Goal: Task Accomplishment & Management: Complete application form

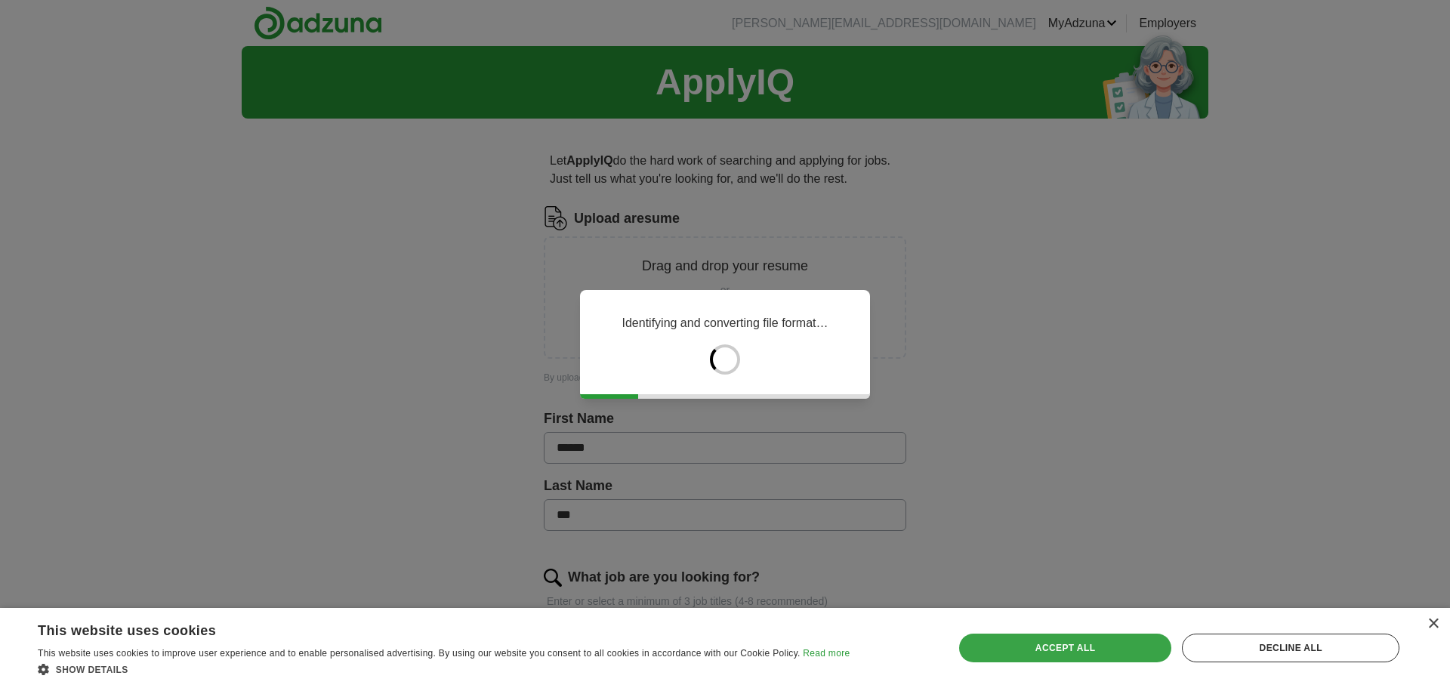
click at [1109, 650] on div "Accept all" at bounding box center [1065, 648] width 213 height 29
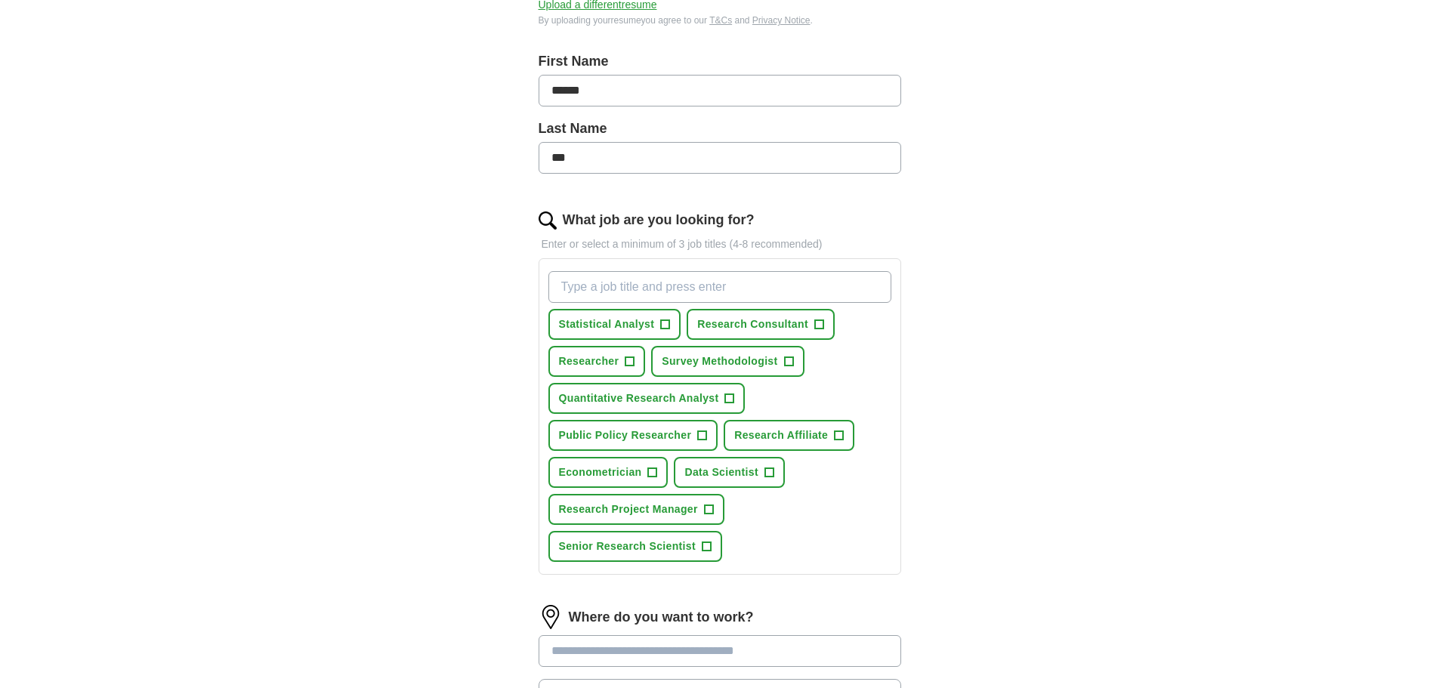
scroll to position [378, 0]
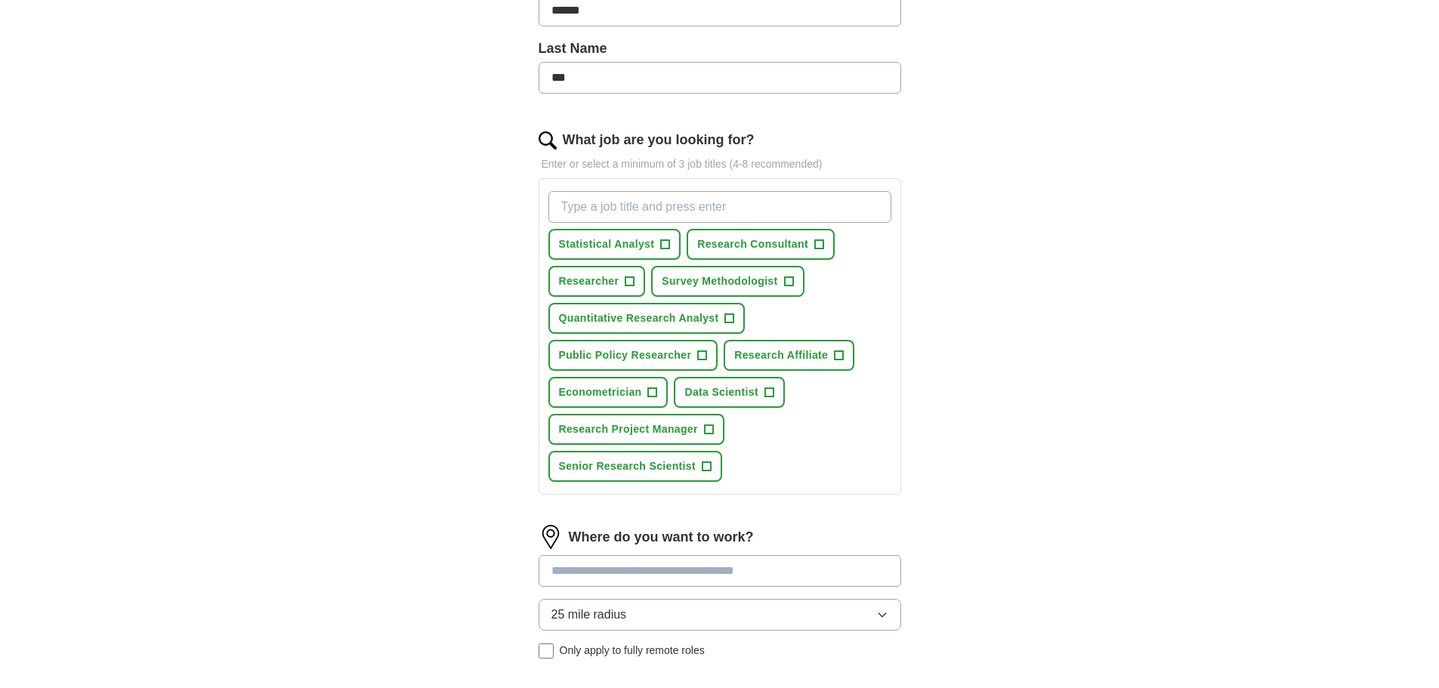
click at [643, 203] on input "What job are you looking for?" at bounding box center [719, 207] width 343 height 32
type input "Economist, Social Scientist,"
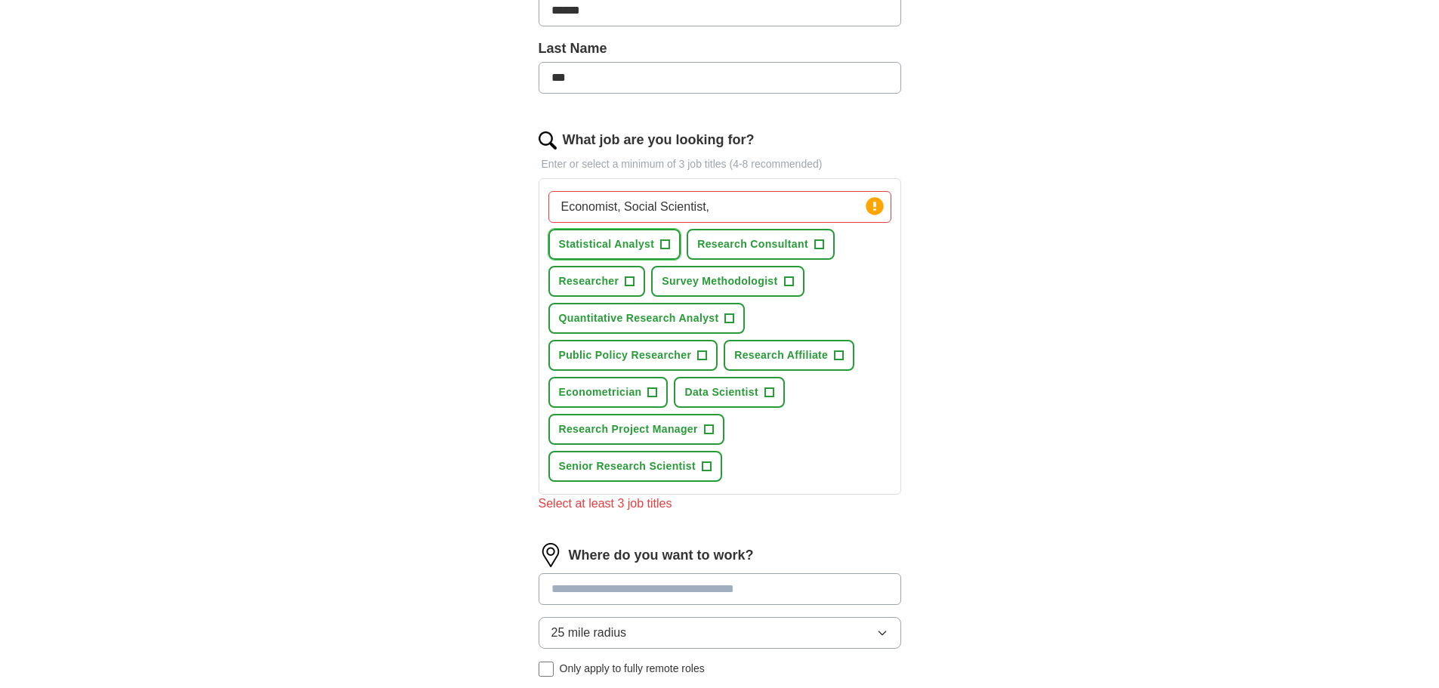
click at [662, 244] on span "+" at bounding box center [665, 245] width 9 height 12
click at [822, 244] on span "+" at bounding box center [818, 245] width 9 height 12
click at [637, 282] on button "Researcher +" at bounding box center [596, 281] width 97 height 31
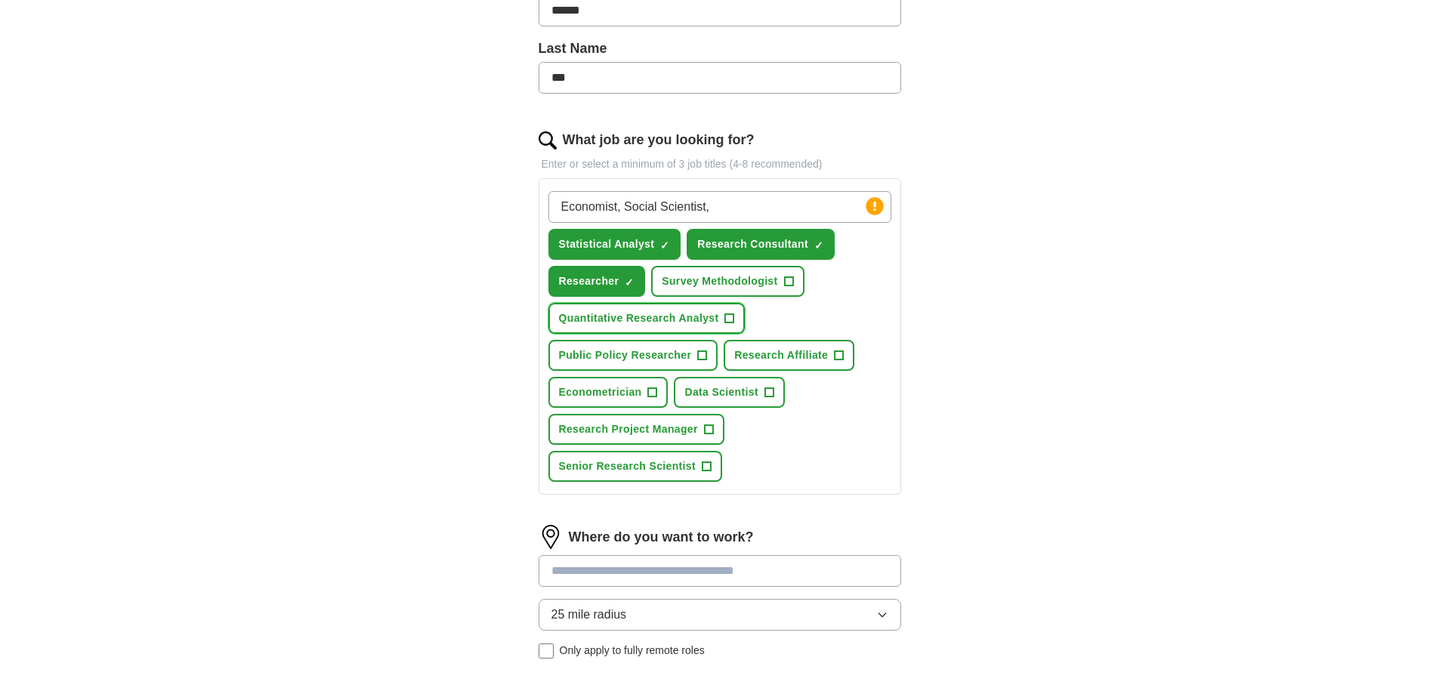
click at [731, 322] on span "+" at bounding box center [729, 319] width 9 height 12
click at [701, 354] on span "+" at bounding box center [702, 356] width 9 height 12
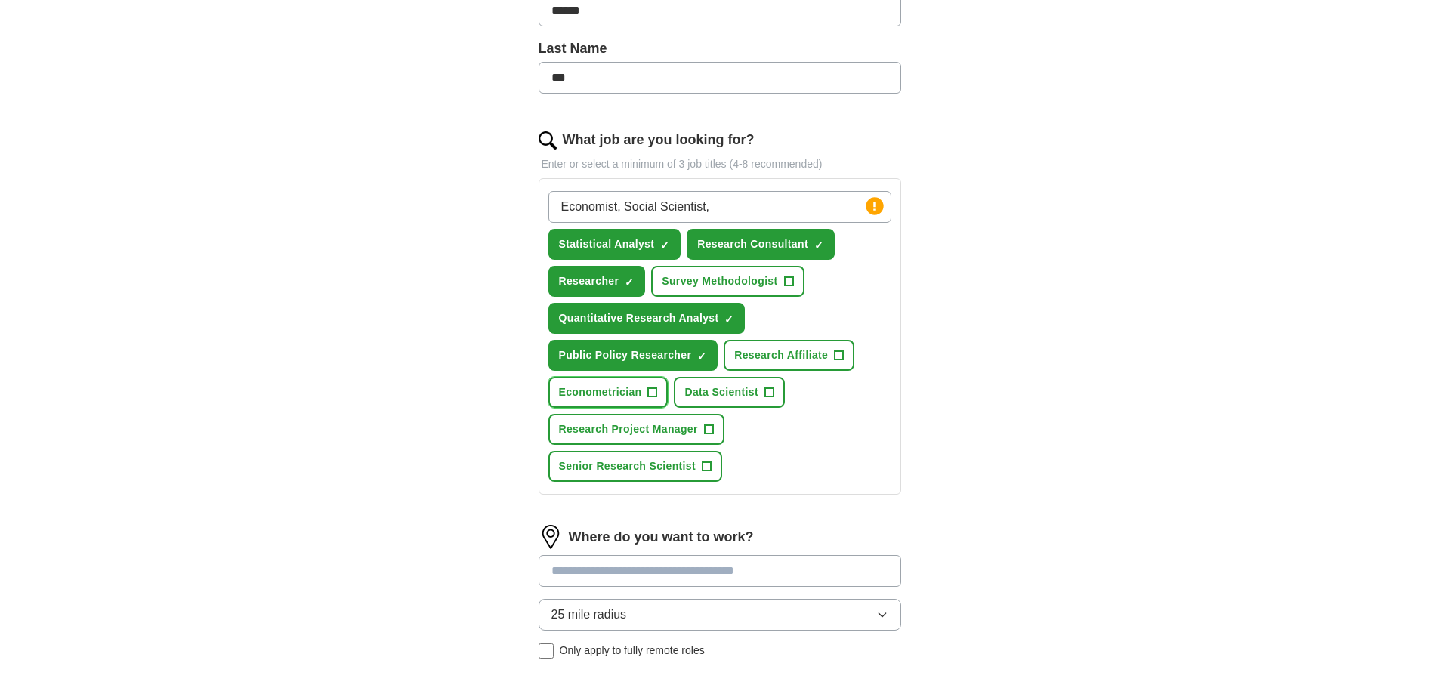
click at [655, 390] on span "+" at bounding box center [652, 393] width 9 height 12
click at [706, 464] on span "+" at bounding box center [706, 467] width 9 height 12
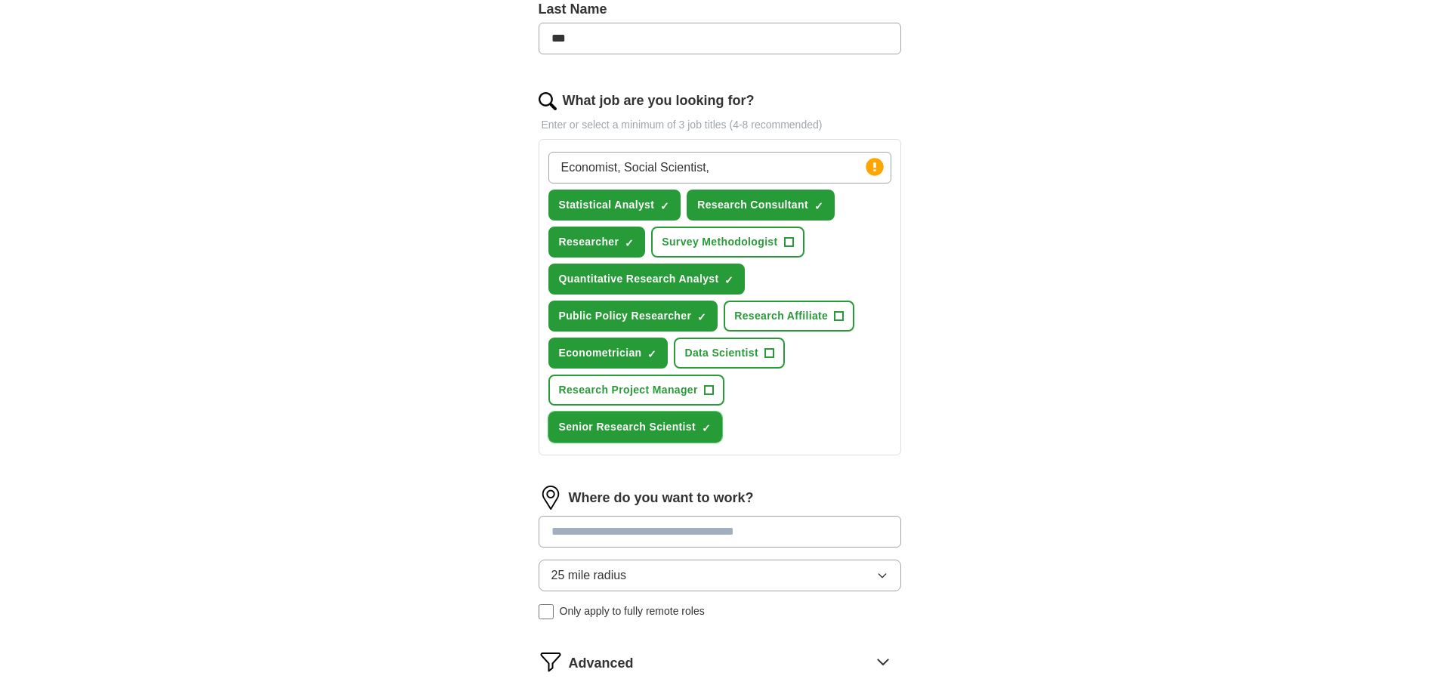
scroll to position [604, 0]
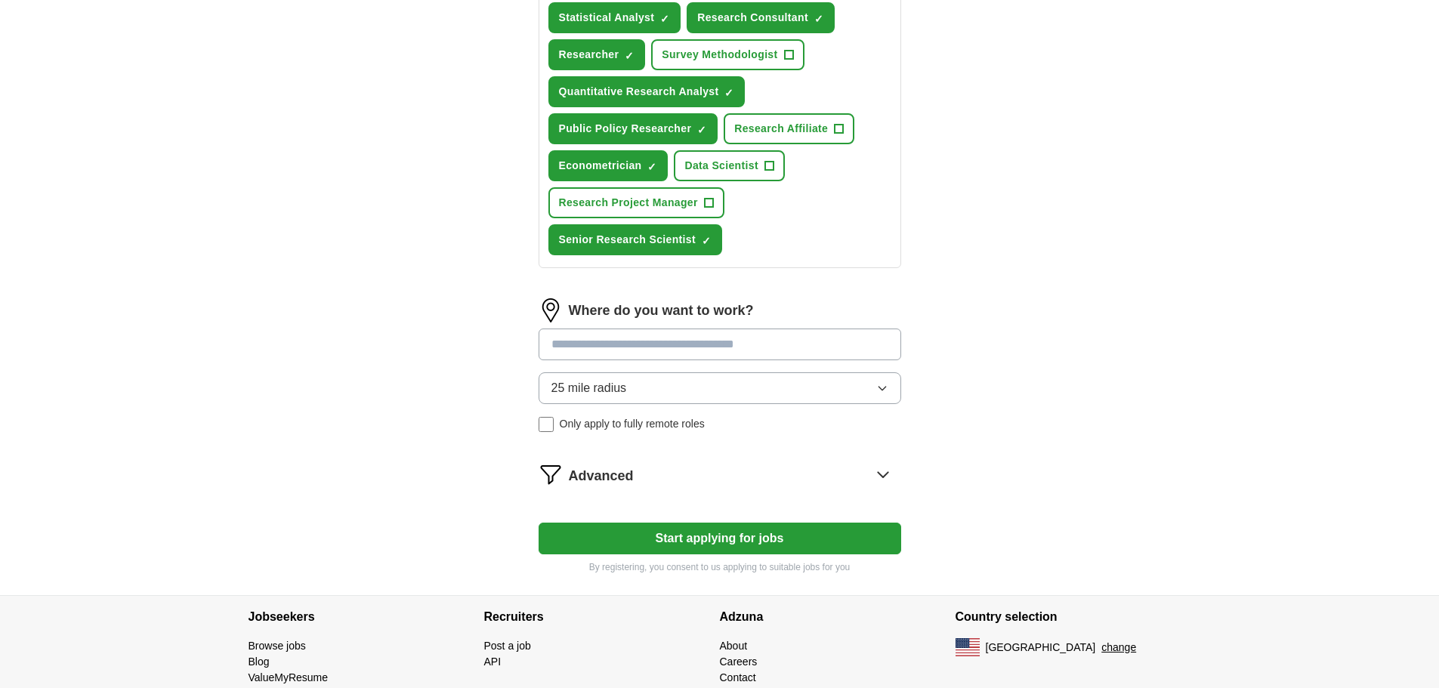
click at [747, 352] on input at bounding box center [720, 345] width 363 height 32
type input "******"
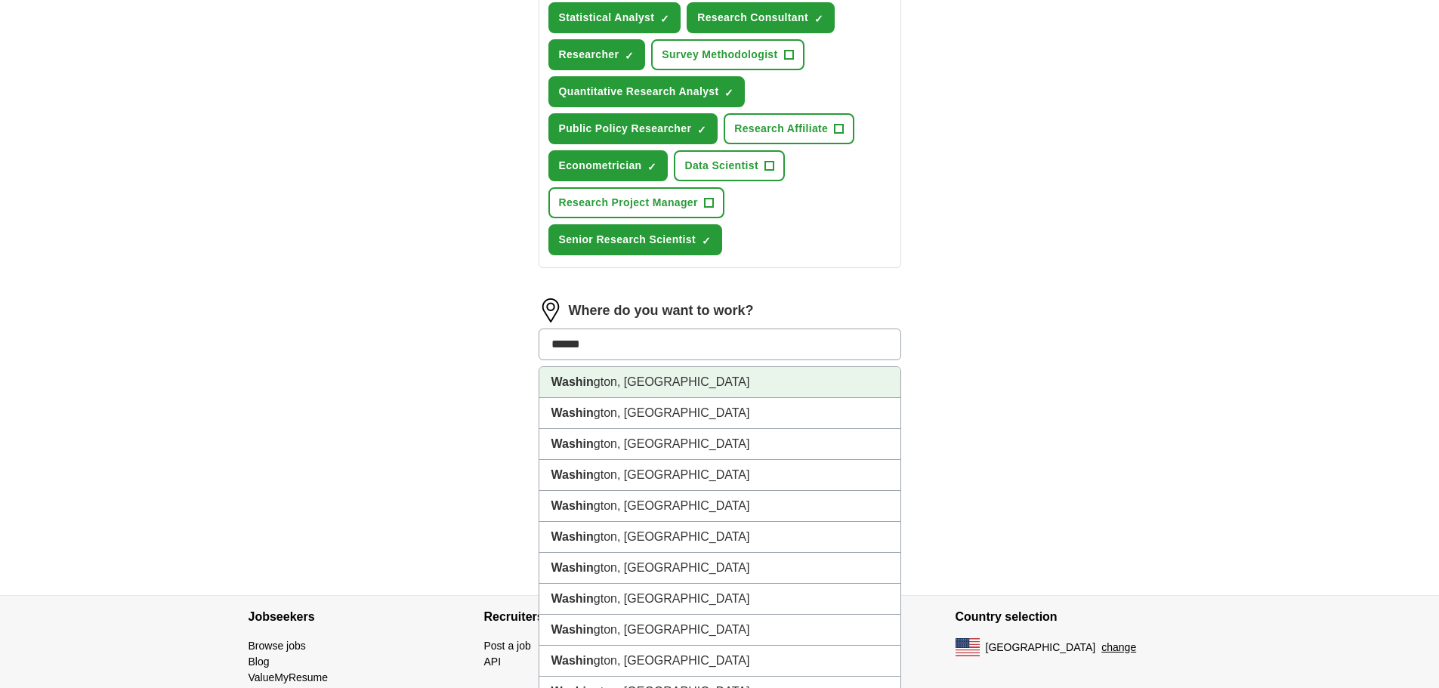
click at [635, 389] on li "Washin gton, [GEOGRAPHIC_DATA]" at bounding box center [719, 382] width 361 height 31
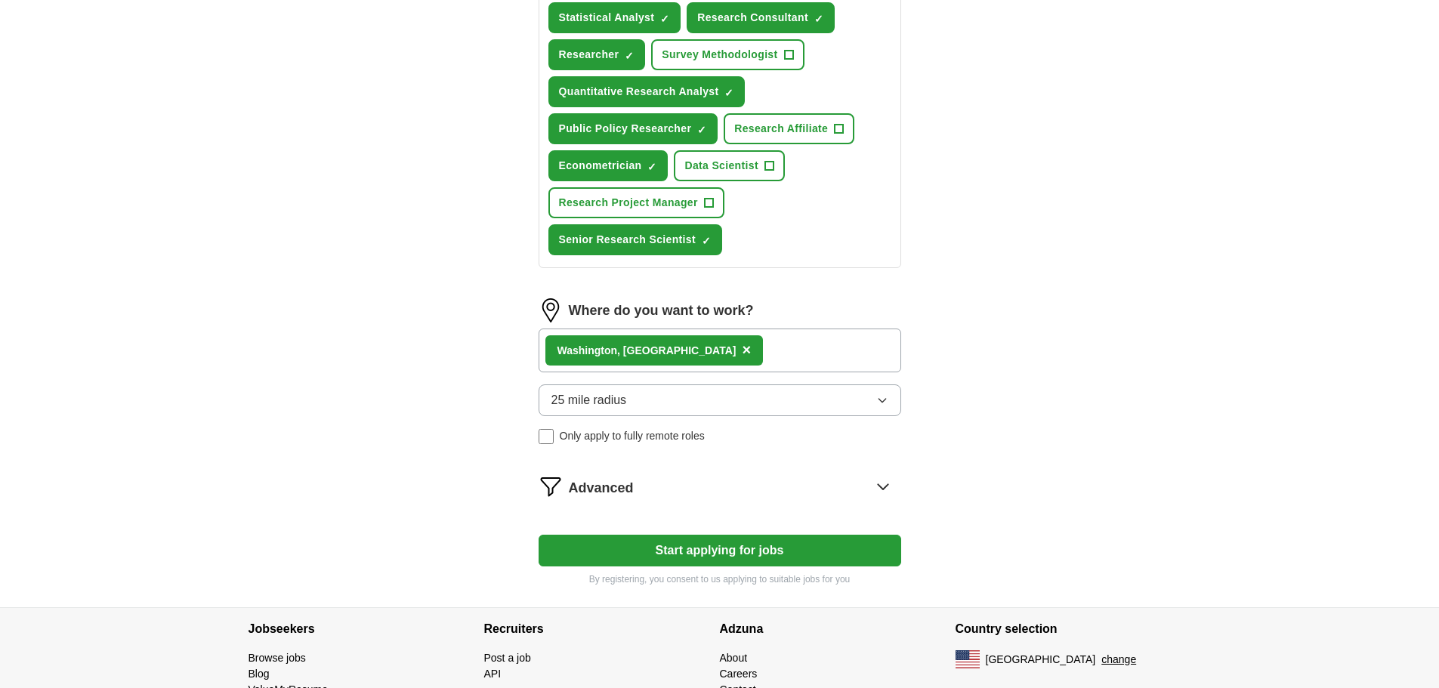
click at [707, 350] on div "Washin gton, [GEOGRAPHIC_DATA] ×" at bounding box center [720, 351] width 363 height 44
click at [879, 398] on icon "button" at bounding box center [882, 400] width 12 height 12
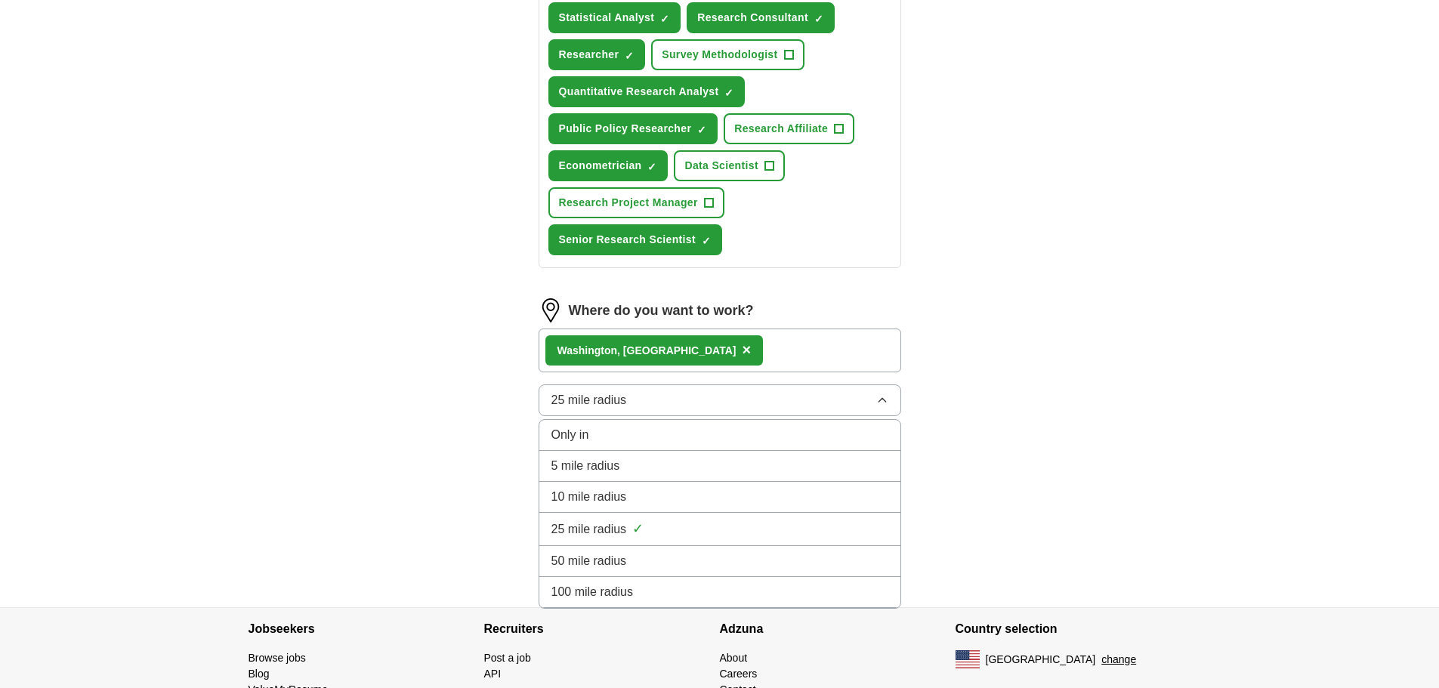
click at [732, 557] on div "50 mile radius" at bounding box center [719, 561] width 337 height 18
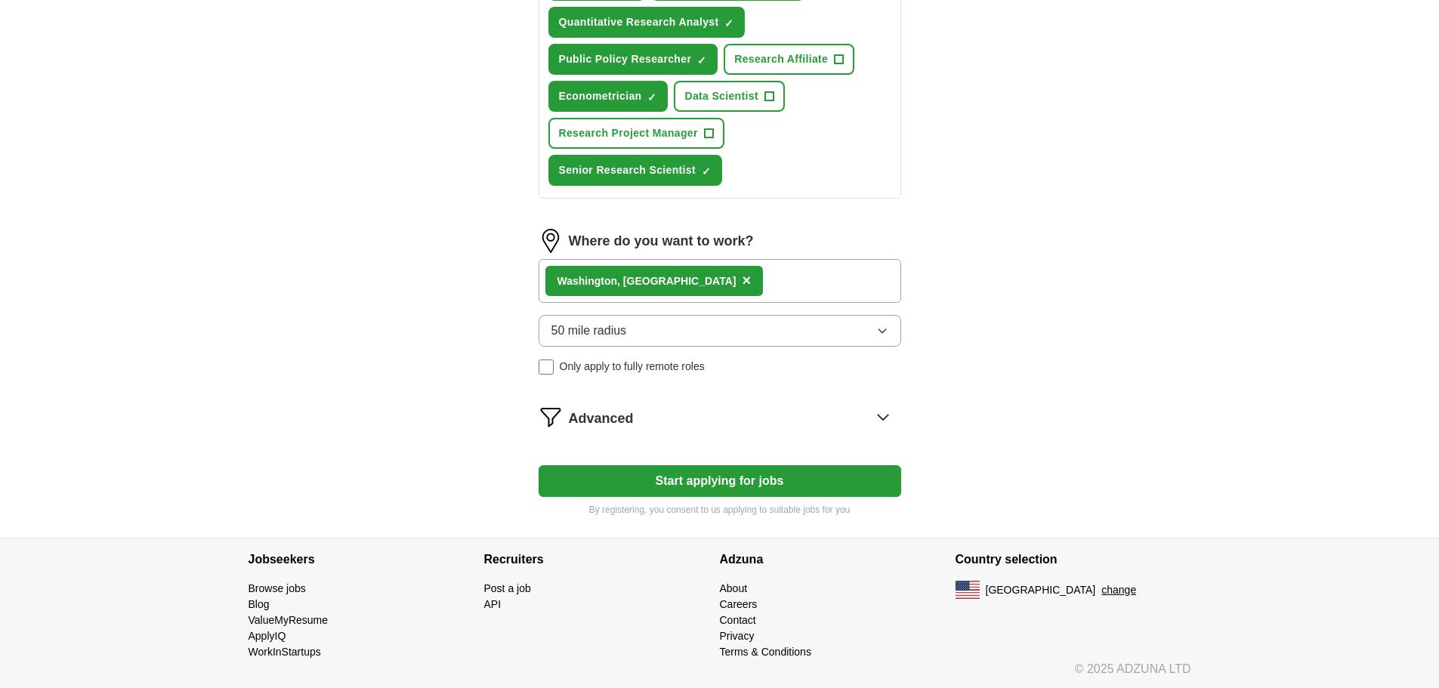
scroll to position [676, 0]
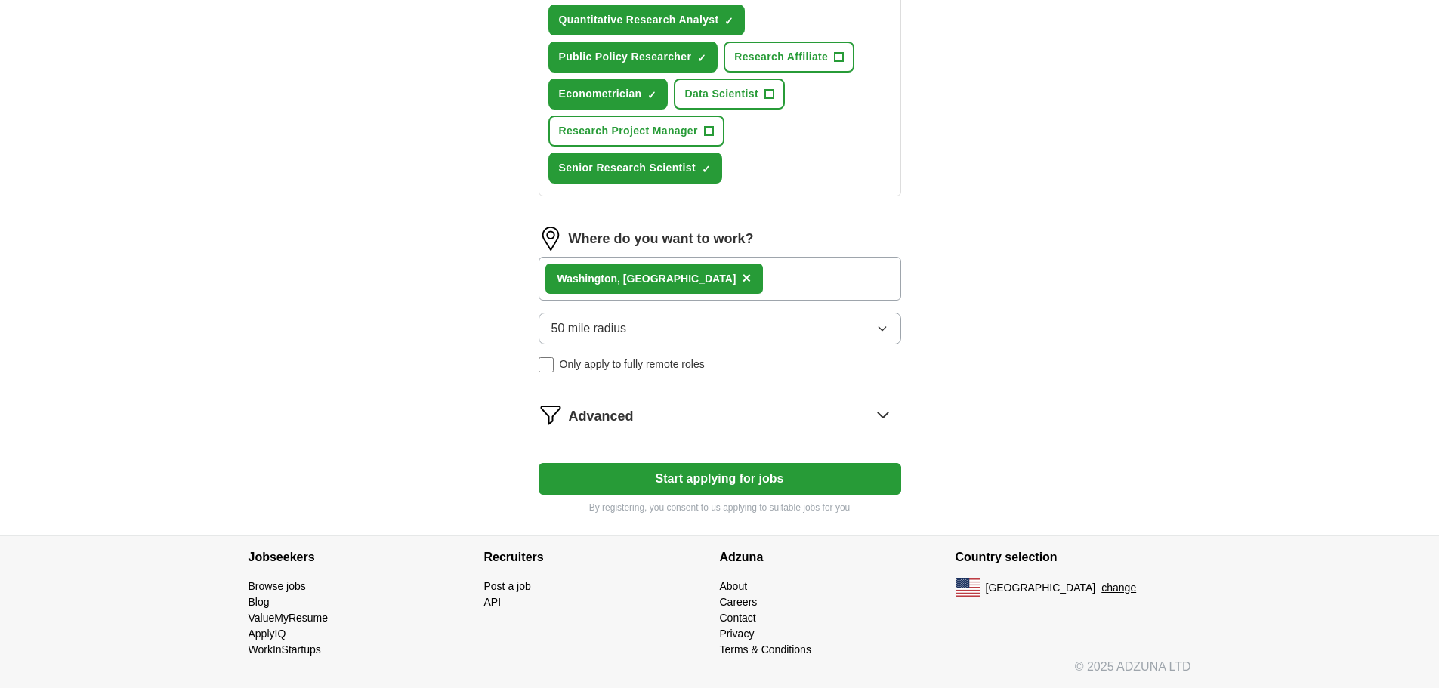
click at [889, 417] on icon at bounding box center [883, 415] width 24 height 24
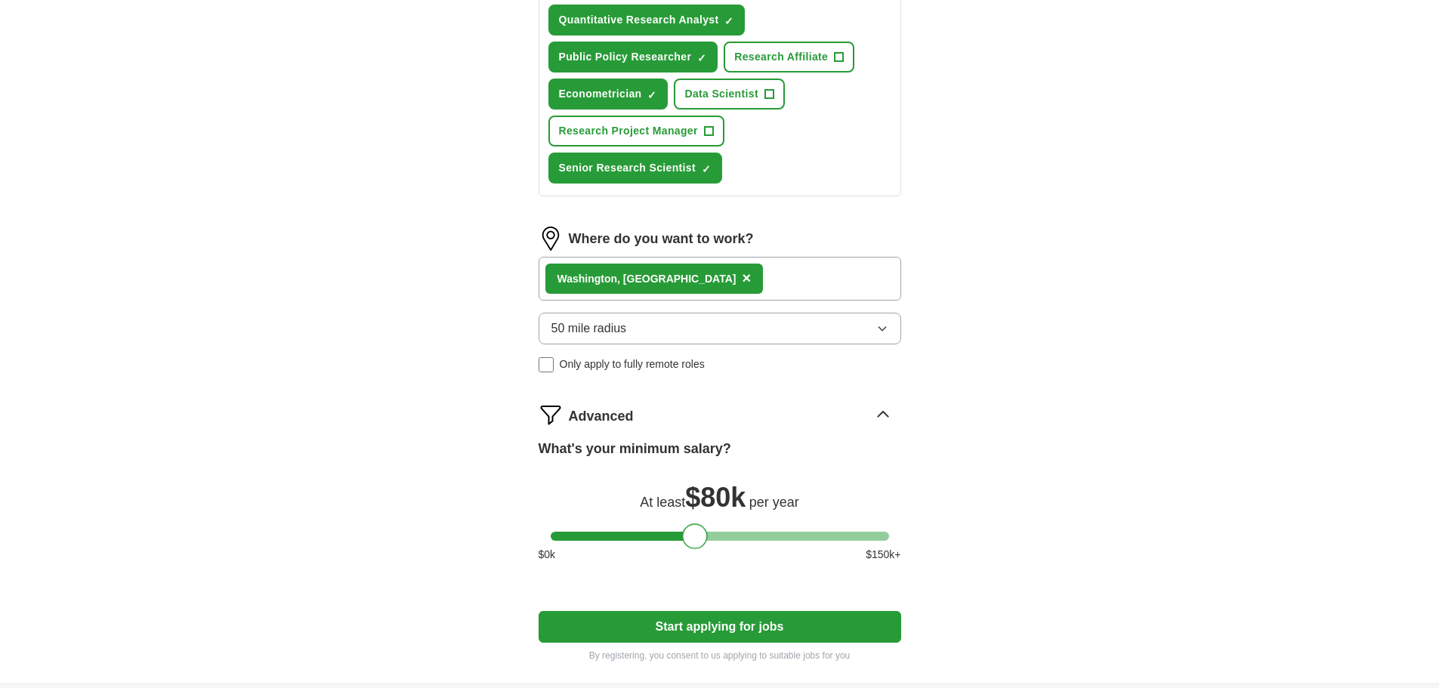
drag, startPoint x: 562, startPoint y: 539, endPoint x: 694, endPoint y: 557, distance: 133.4
click at [694, 557] on div "What's your minimum salary? At least $ 80k per year $ 0 k $ 150 k+" at bounding box center [720, 507] width 363 height 136
click at [712, 626] on button "Start applying for jobs" at bounding box center [720, 627] width 363 height 32
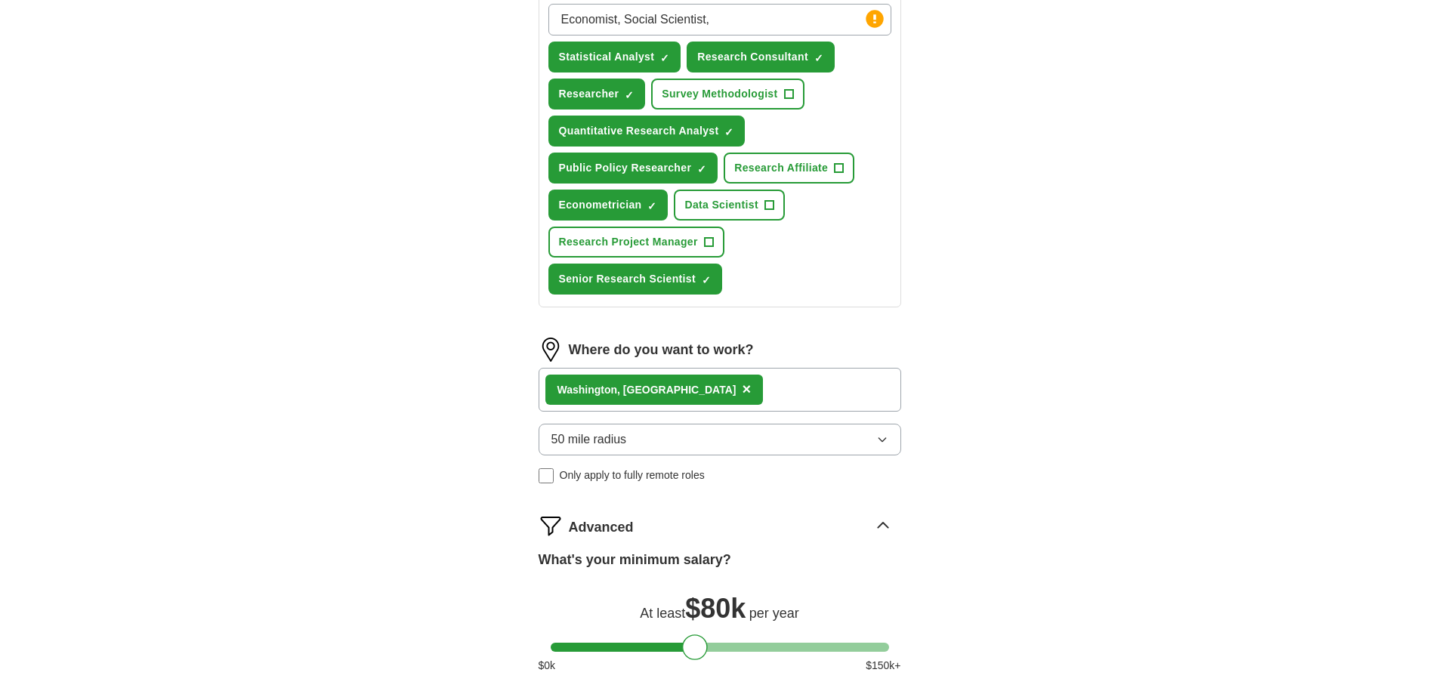
select select "**"
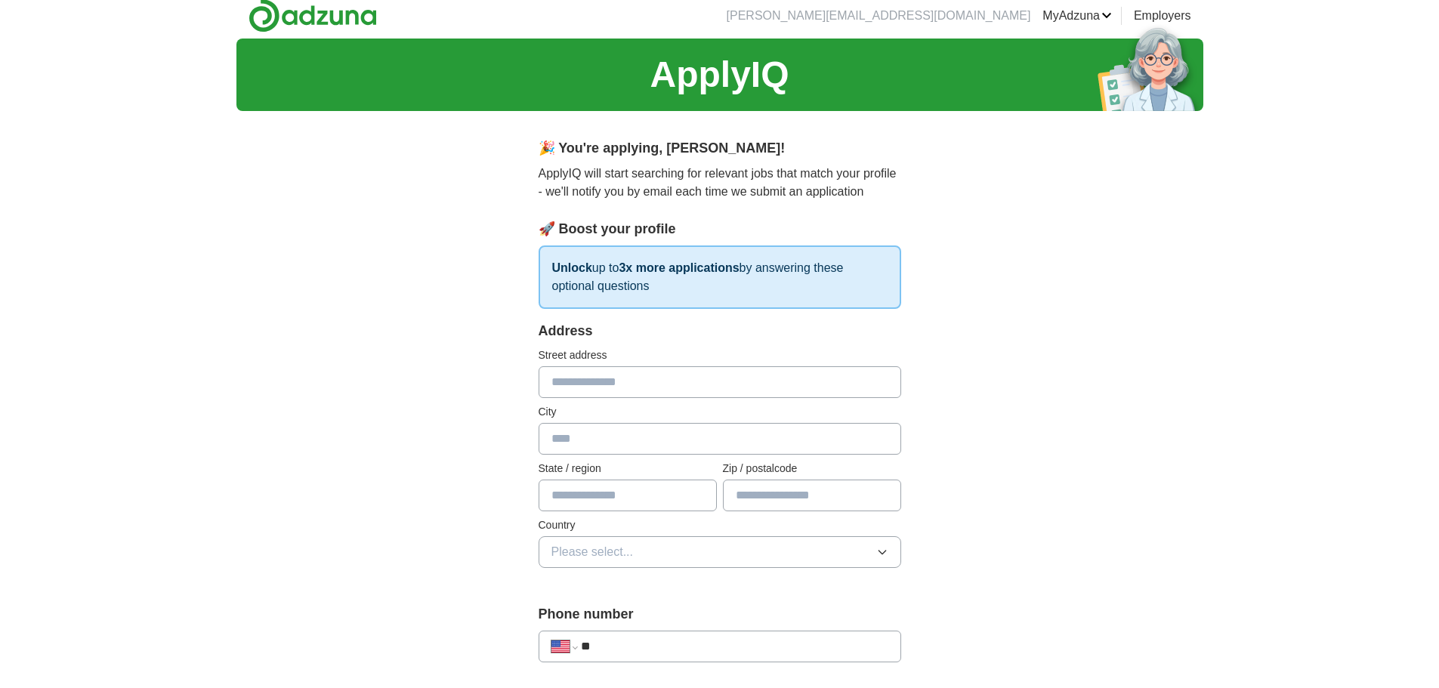
scroll to position [0, 0]
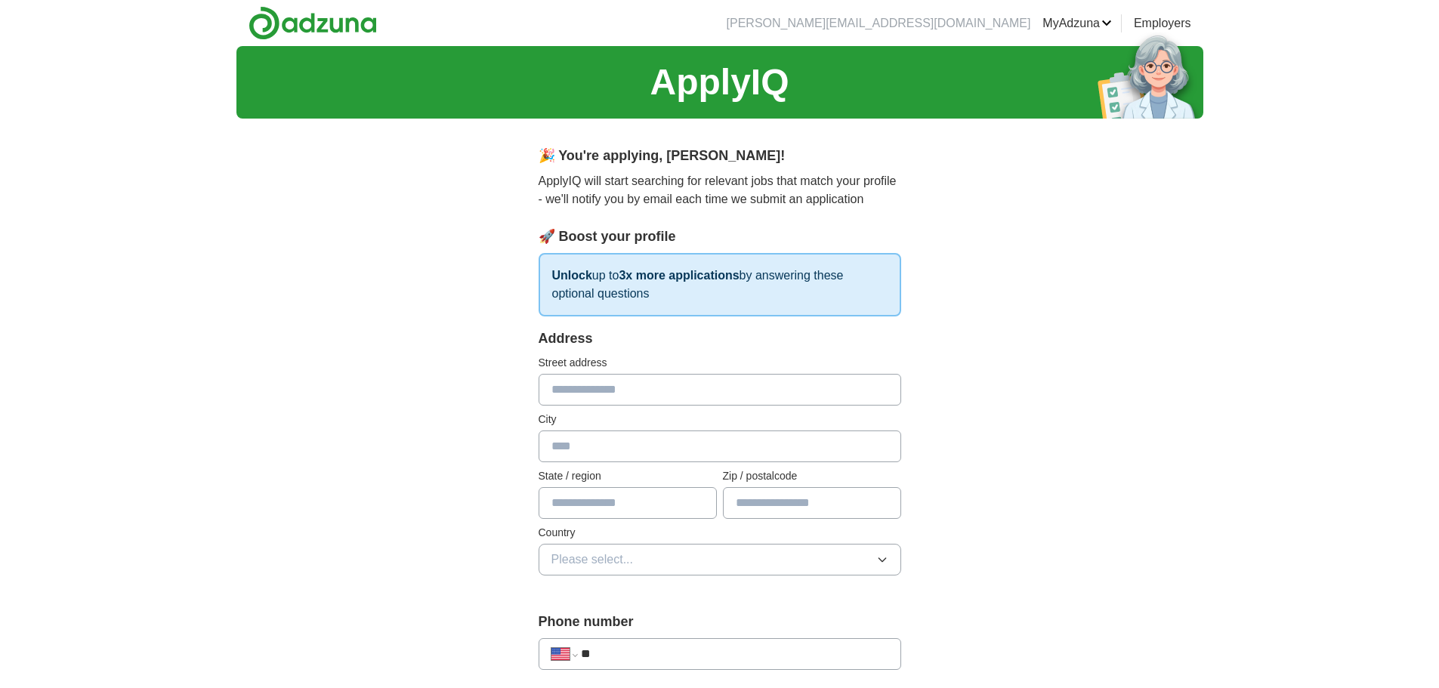
click at [740, 397] on input "text" at bounding box center [720, 390] width 363 height 32
type input "**********"
type input "*******"
type input "**"
type input "*****"
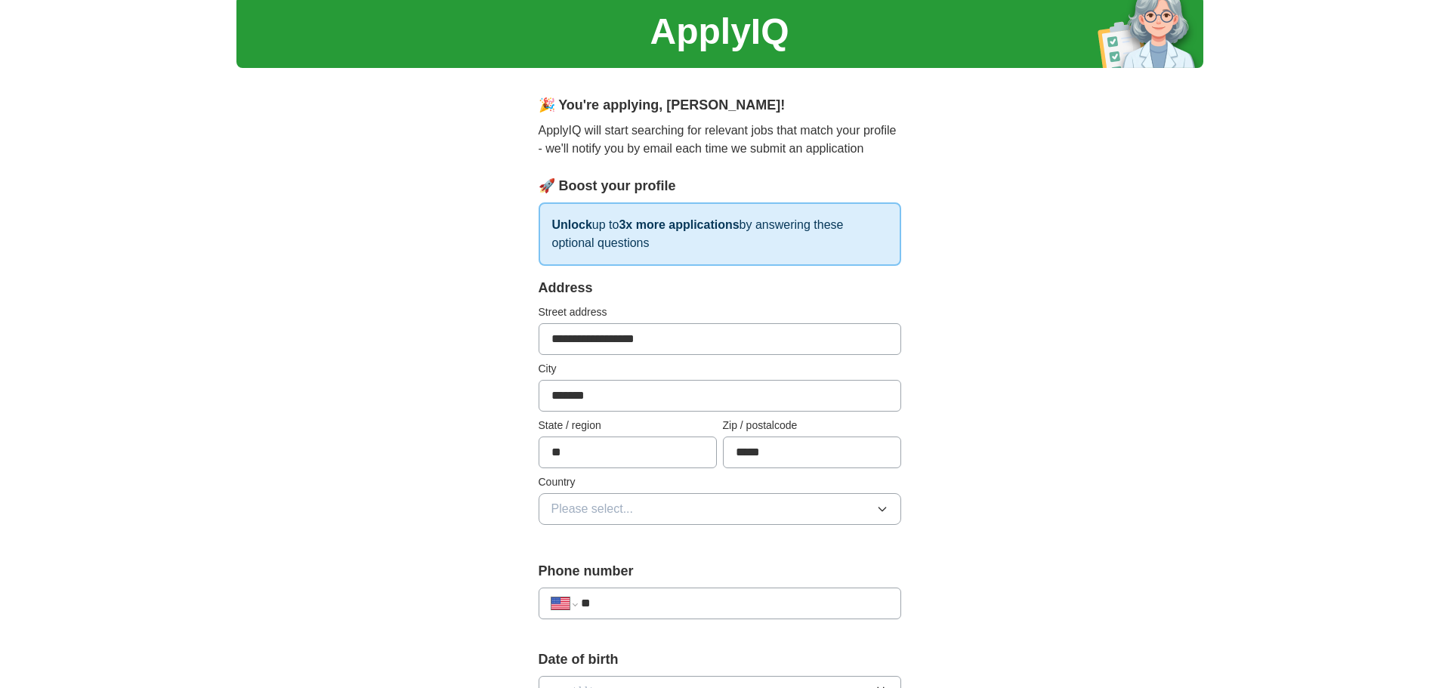
scroll to position [151, 0]
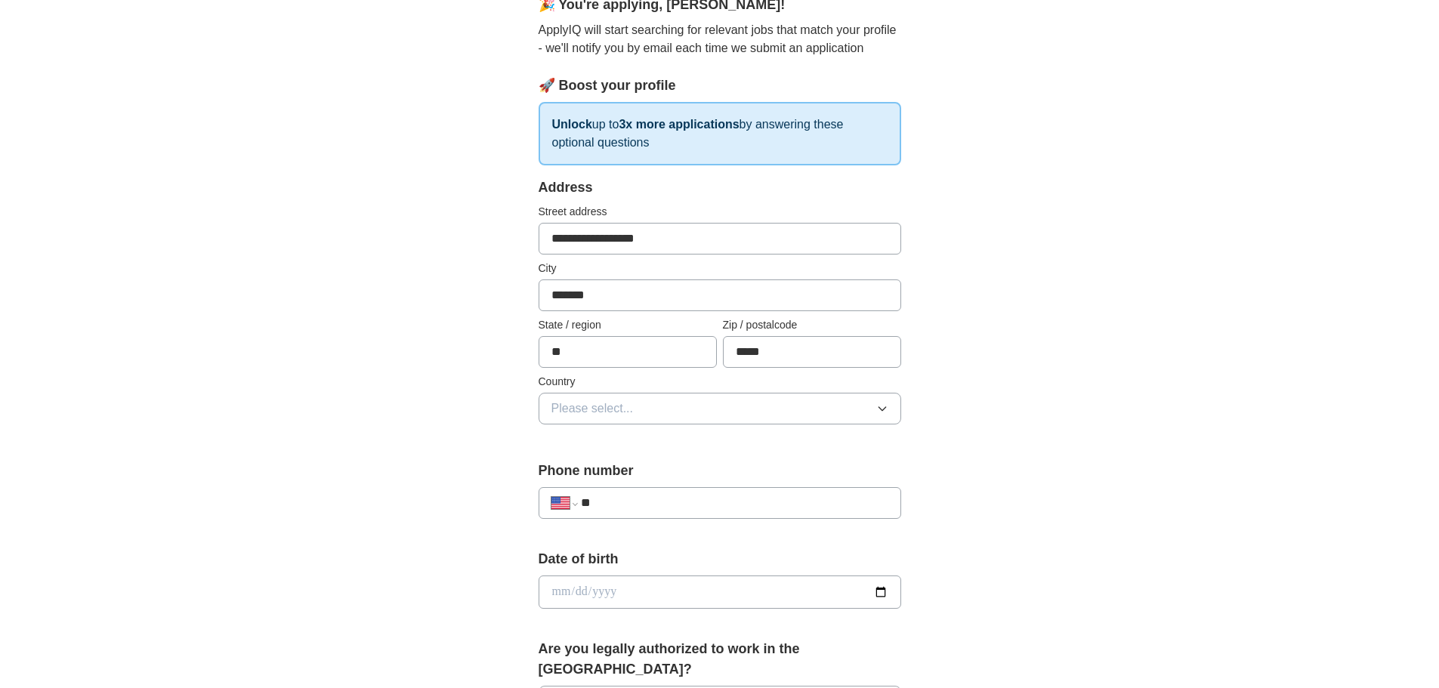
click at [886, 406] on icon "button" at bounding box center [882, 409] width 12 height 12
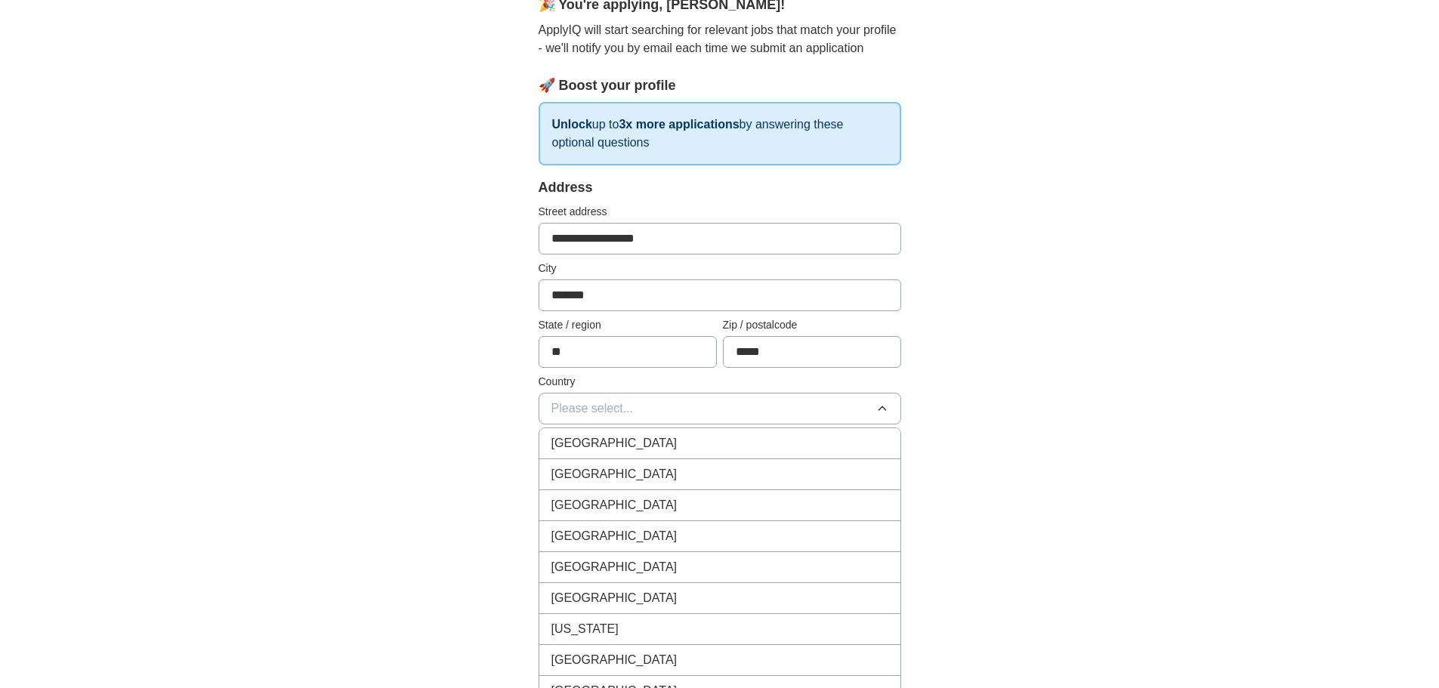
click at [805, 468] on div "[GEOGRAPHIC_DATA]" at bounding box center [719, 474] width 337 height 18
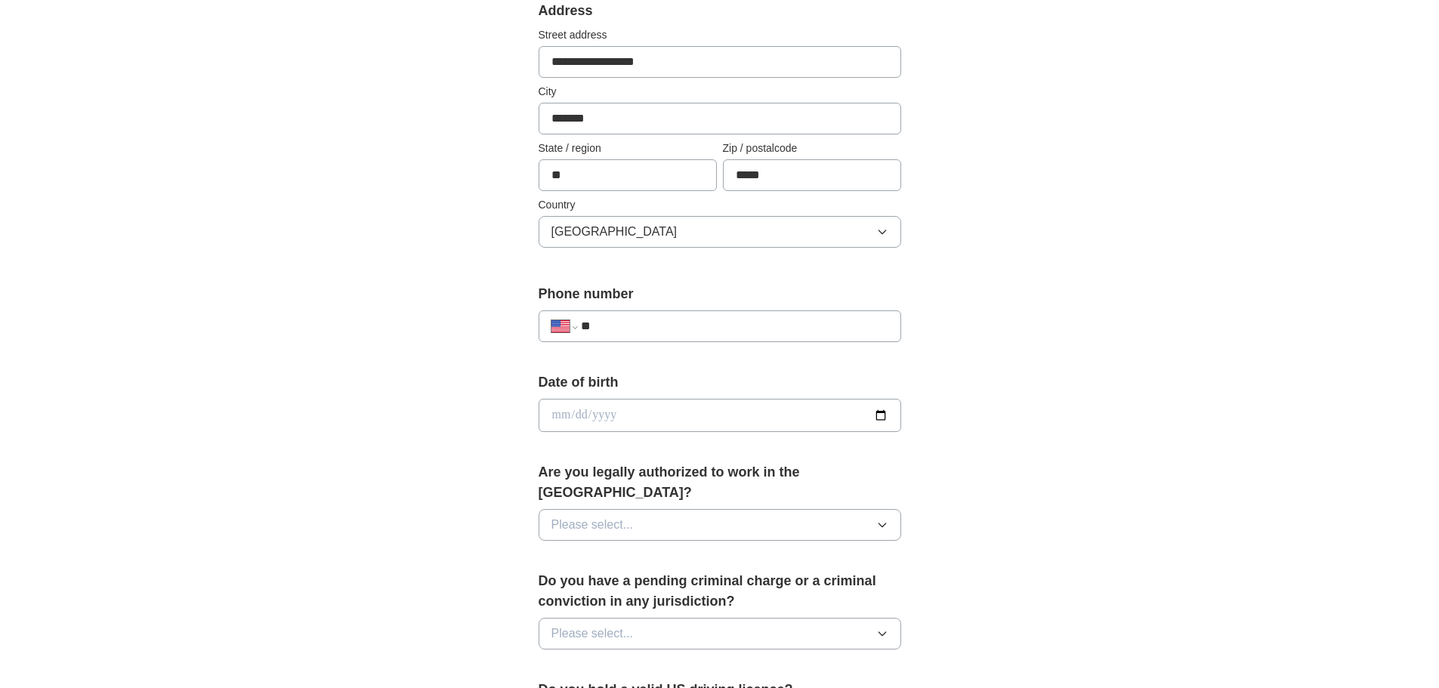
scroll to position [378, 0]
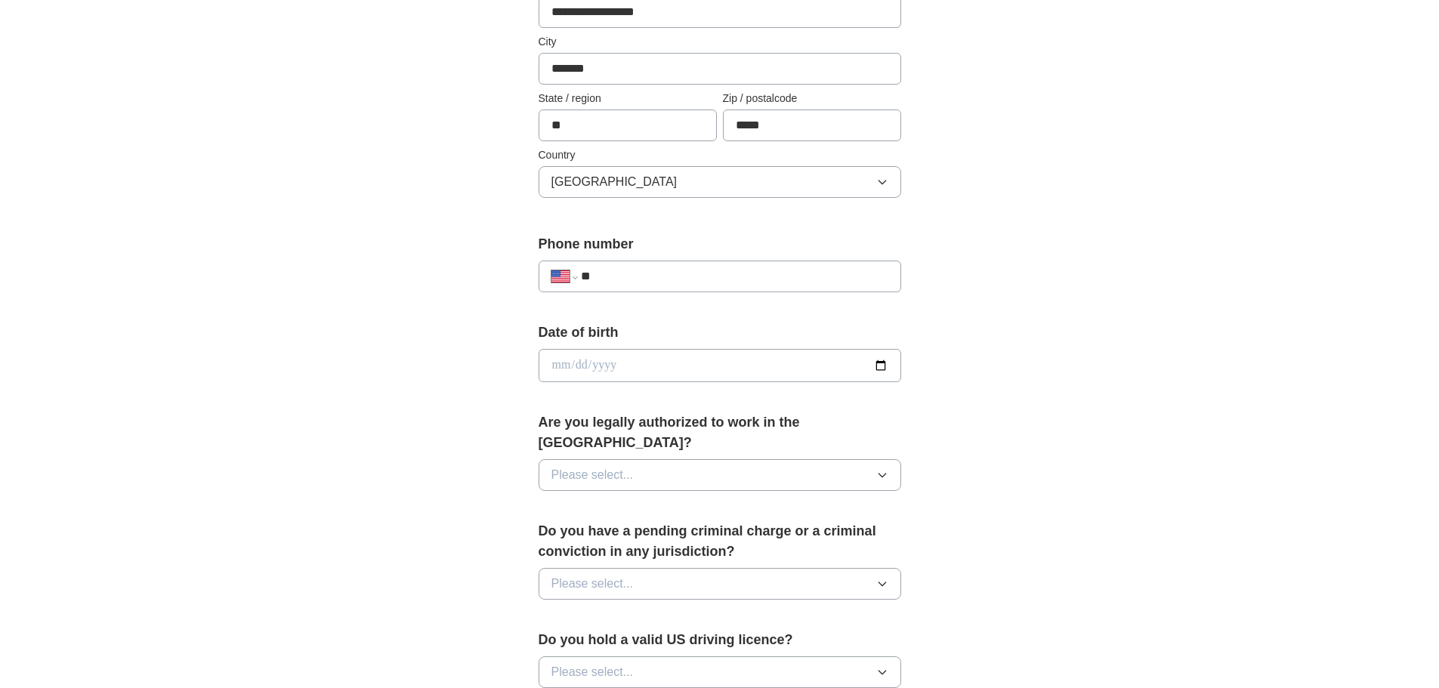
click at [773, 282] on input "**" at bounding box center [734, 276] width 307 height 18
type input "**********"
click at [887, 469] on icon "button" at bounding box center [882, 475] width 12 height 12
click at [795, 505] on li "Yes" at bounding box center [719, 510] width 361 height 31
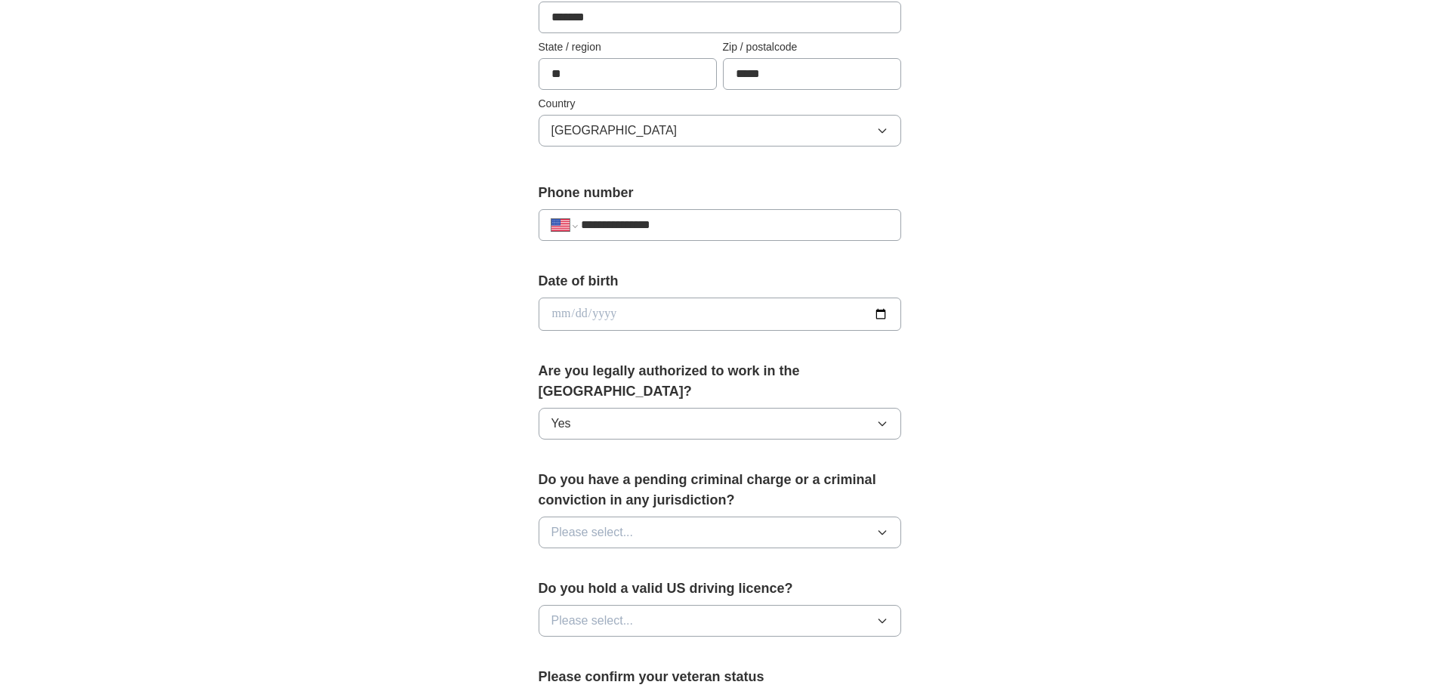
scroll to position [529, 0]
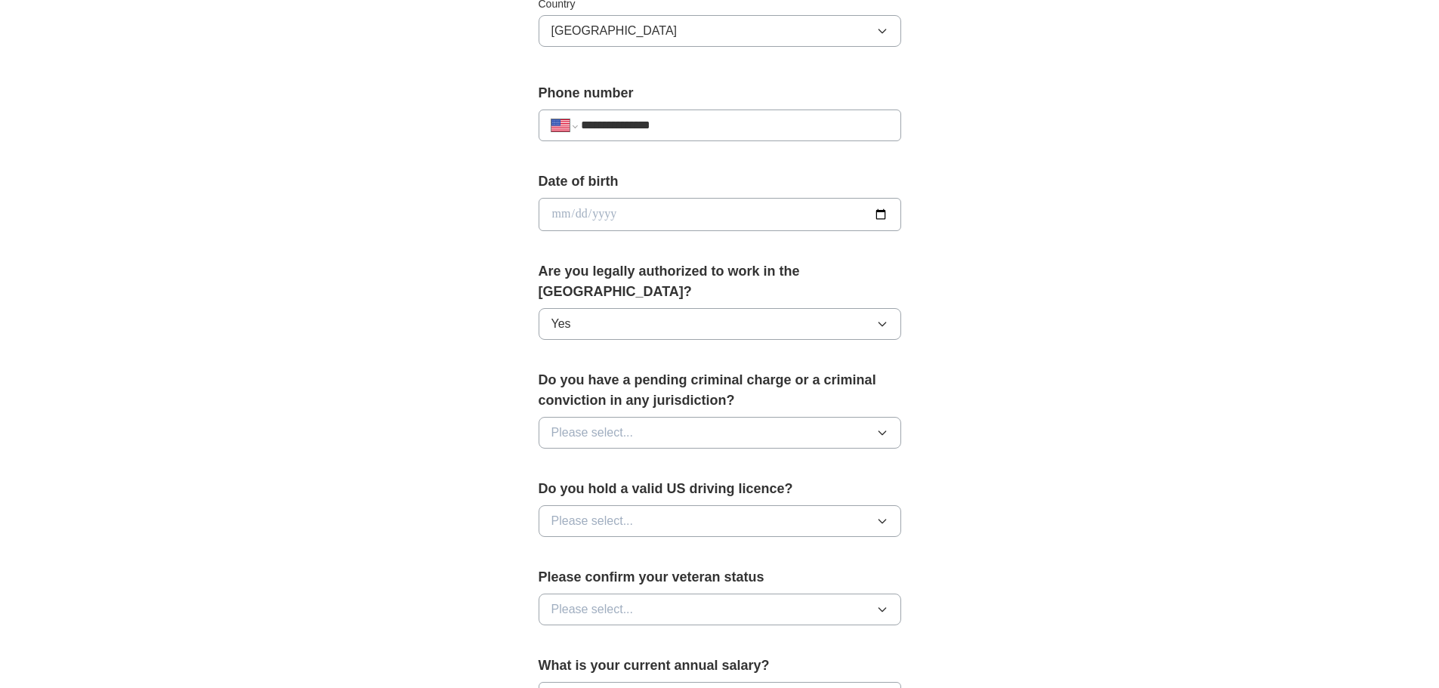
click at [887, 426] on button "Please select..." at bounding box center [720, 433] width 363 height 32
click at [848, 460] on li "Yes" at bounding box center [719, 467] width 361 height 31
click at [887, 515] on icon "button" at bounding box center [882, 521] width 12 height 12
click at [844, 541] on li "Yes" at bounding box center [719, 556] width 361 height 31
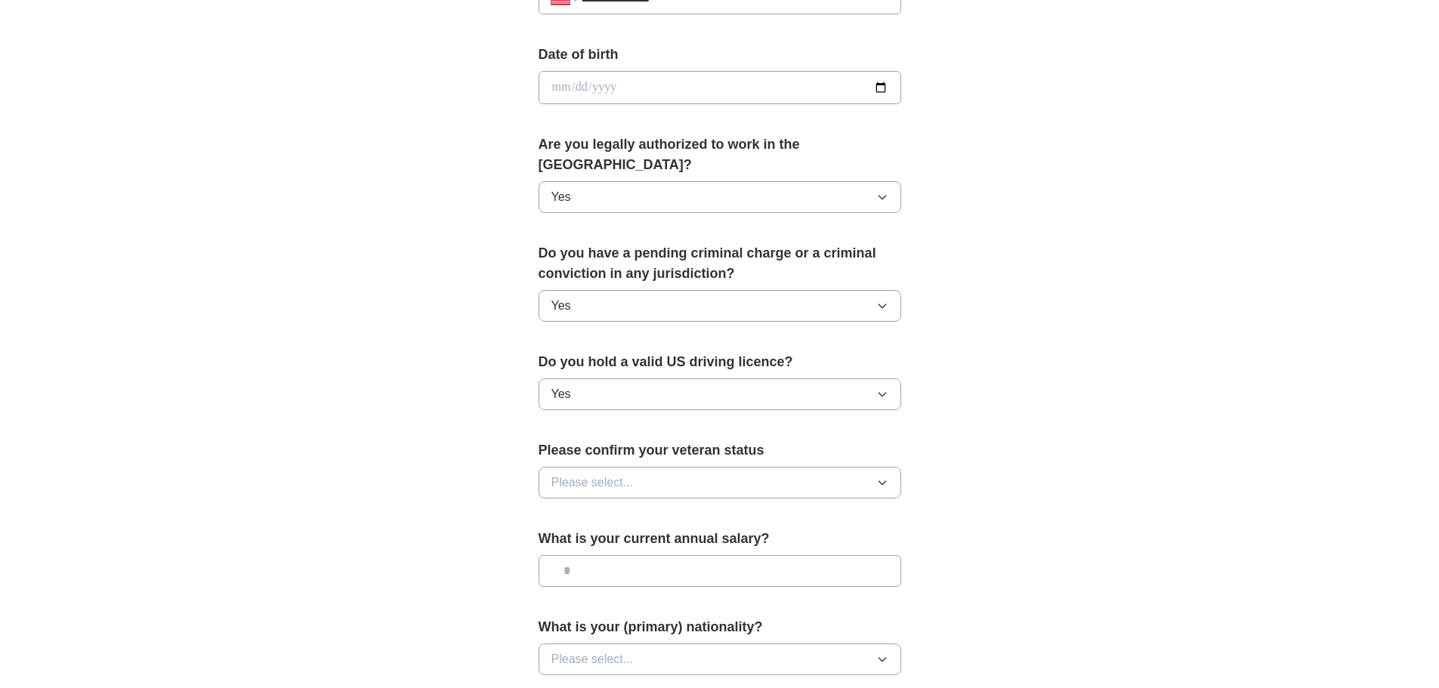
scroll to position [680, 0]
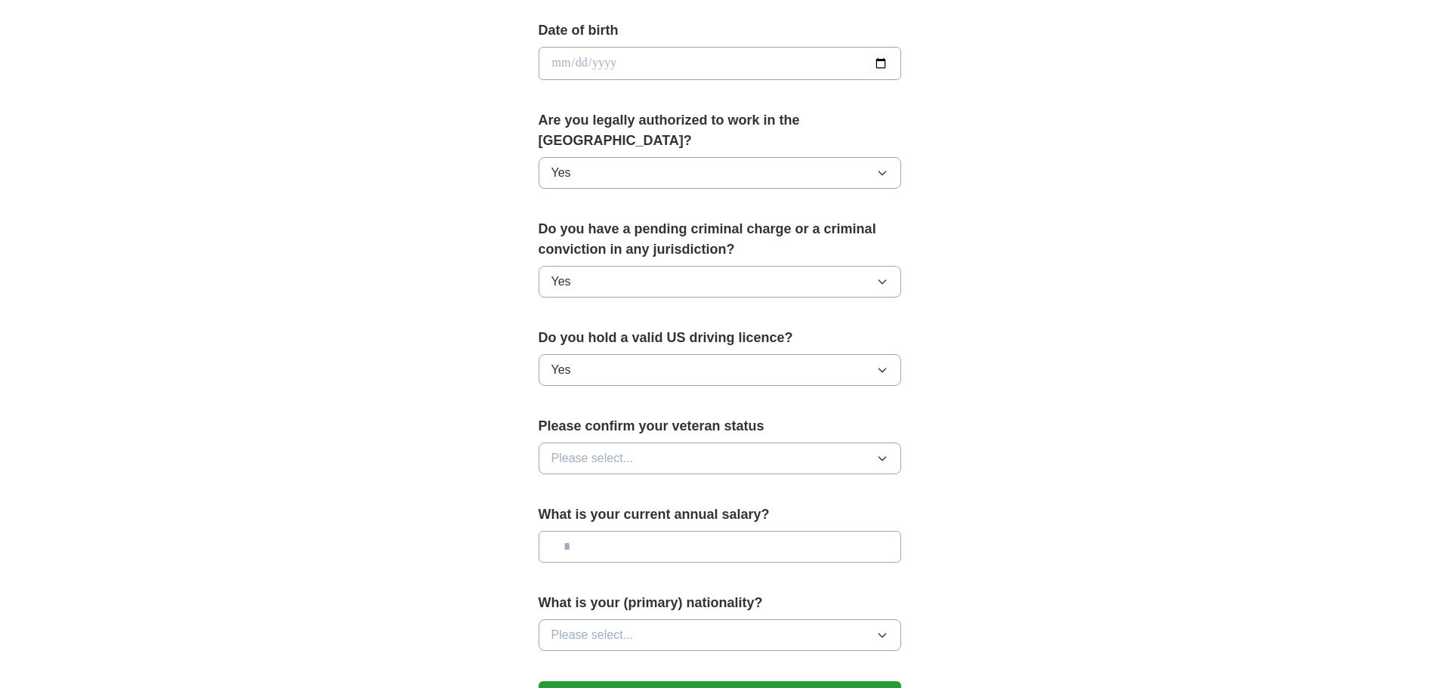
click at [869, 443] on button "Please select..." at bounding box center [720, 459] width 363 height 32
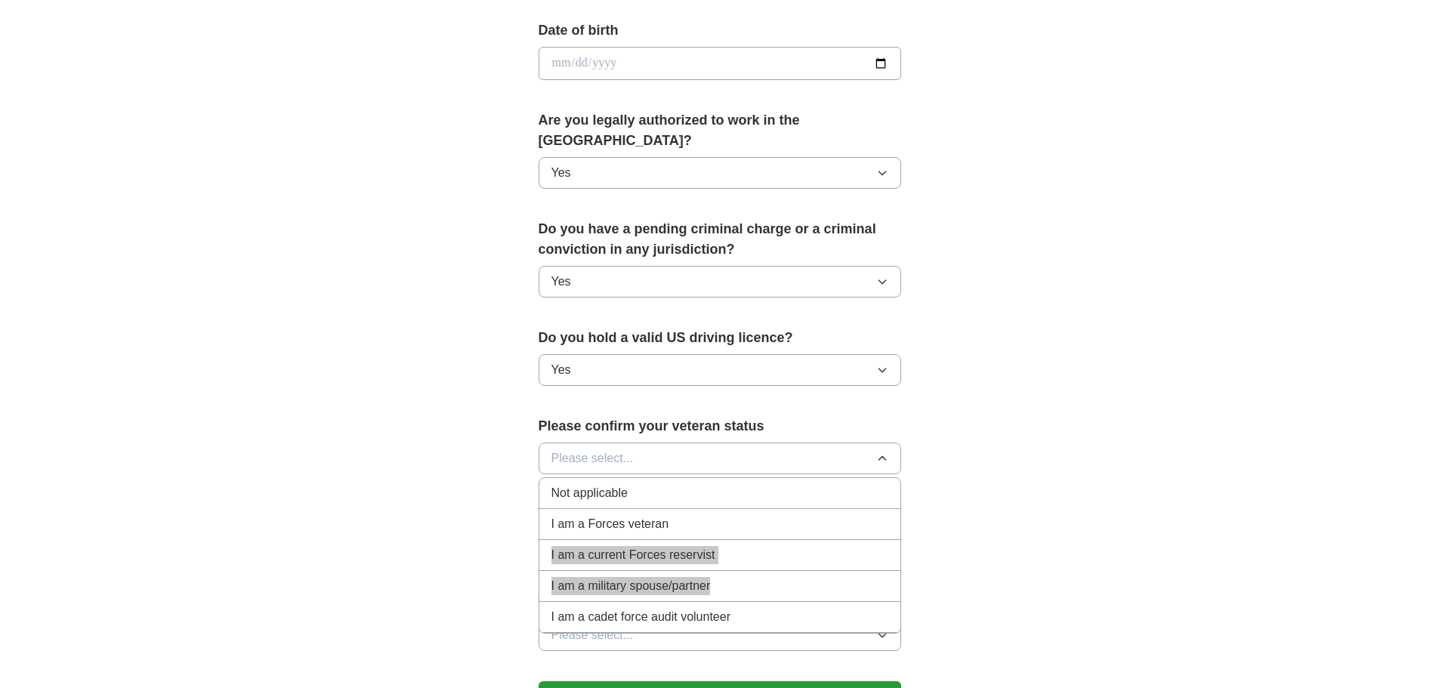
drag, startPoint x: 861, startPoint y: 565, endPoint x: 848, endPoint y: 508, distance: 58.1
type textarea "**********"
click at [848, 508] on ul "Not applicable I am a Forces veteran I am a current Forces reservist I am a mil…" at bounding box center [720, 555] width 363 height 156
click at [814, 484] on li "Not applicable" at bounding box center [719, 493] width 361 height 31
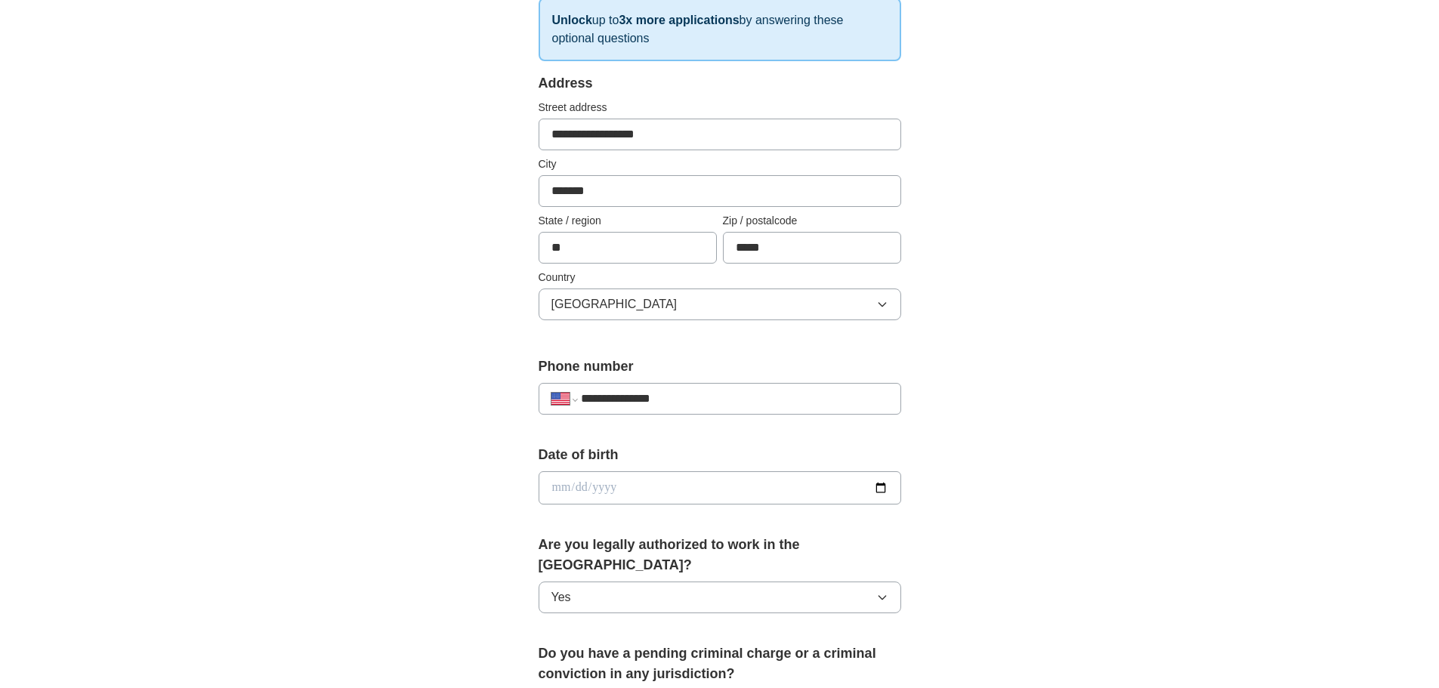
scroll to position [0, 0]
